Goal: Information Seeking & Learning: Stay updated

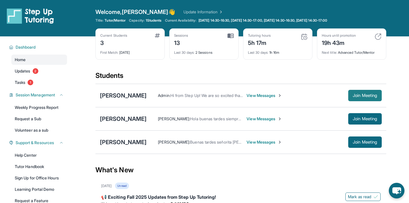
click at [356, 94] on span "Join Meeting" at bounding box center [365, 95] width 24 height 3
click at [305, 37] on img at bounding box center [304, 36] width 7 height 7
click at [215, 51] on div "Last 30 days : 2 Sessions" at bounding box center [204, 51] width 60 height 8
click at [344, 42] on div "19h 43m" at bounding box center [339, 42] width 34 height 9
click at [305, 37] on img at bounding box center [304, 36] width 7 height 7
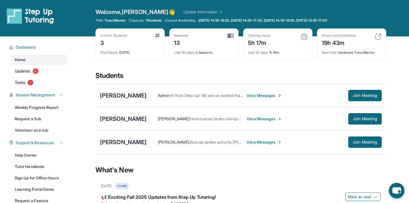
click at [271, 52] on div "Last 30 days : 1h 16m" at bounding box center [278, 51] width 60 height 8
click at [52, 72] on link "Updates 2" at bounding box center [39, 71] width 56 height 10
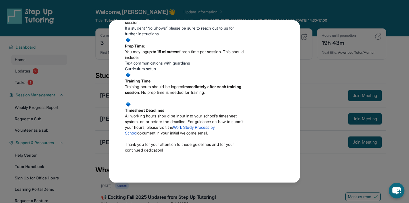
scroll to position [202, 0]
click at [99, 96] on div "Updates [DATE] 📢 Exciting Fall 2025 Updates from Step Up Tutoring! We’ve got im…" at bounding box center [204, 101] width 409 height 203
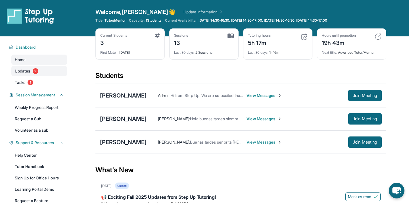
click at [53, 72] on link "Updates 2" at bounding box center [39, 71] width 56 height 10
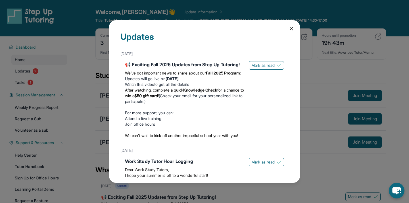
click at [50, 78] on div "Updates [DATE] 📢 Exciting Fall 2025 Updates from Step Up Tutoring! We’ve got im…" at bounding box center [204, 101] width 409 height 203
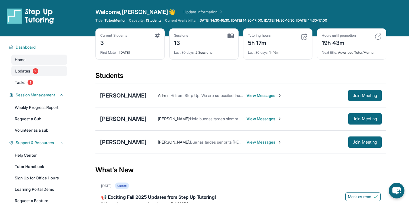
click at [53, 67] on link "Updates 2" at bounding box center [39, 71] width 56 height 10
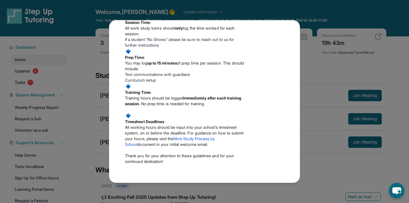
scroll to position [188, 0]
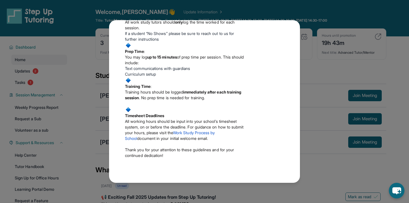
click at [96, 129] on div "Updates [DATE] 📢 Exciting Fall 2025 Updates from Step Up Tutoring! We’ve got im…" at bounding box center [204, 101] width 409 height 203
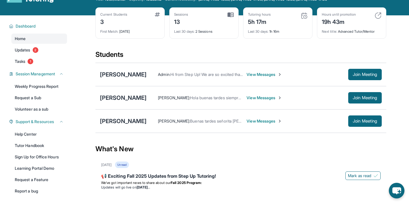
scroll to position [0, 0]
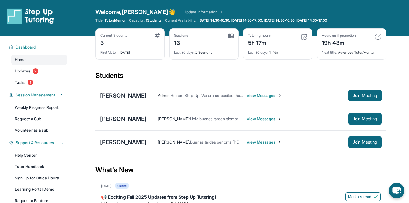
click at [305, 34] on img at bounding box center [304, 36] width 7 height 7
click at [287, 39] on div "Tutoring hours 5h 17m" at bounding box center [278, 40] width 60 height 14
click at [256, 40] on div "5h 17m" at bounding box center [259, 42] width 23 height 9
click at [241, 44] on div "Current Students 3 First Match : [DATE] Sessions 13 Last 30 days : 2 Sessions T…" at bounding box center [240, 49] width 291 height 43
click at [250, 51] on span "Last 30 days :" at bounding box center [258, 52] width 20 height 4
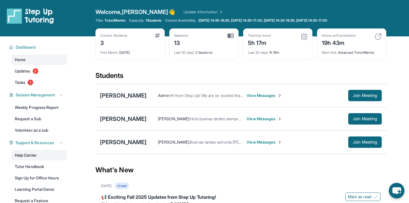
scroll to position [0, 0]
